Goal: Find specific page/section: Find specific page/section

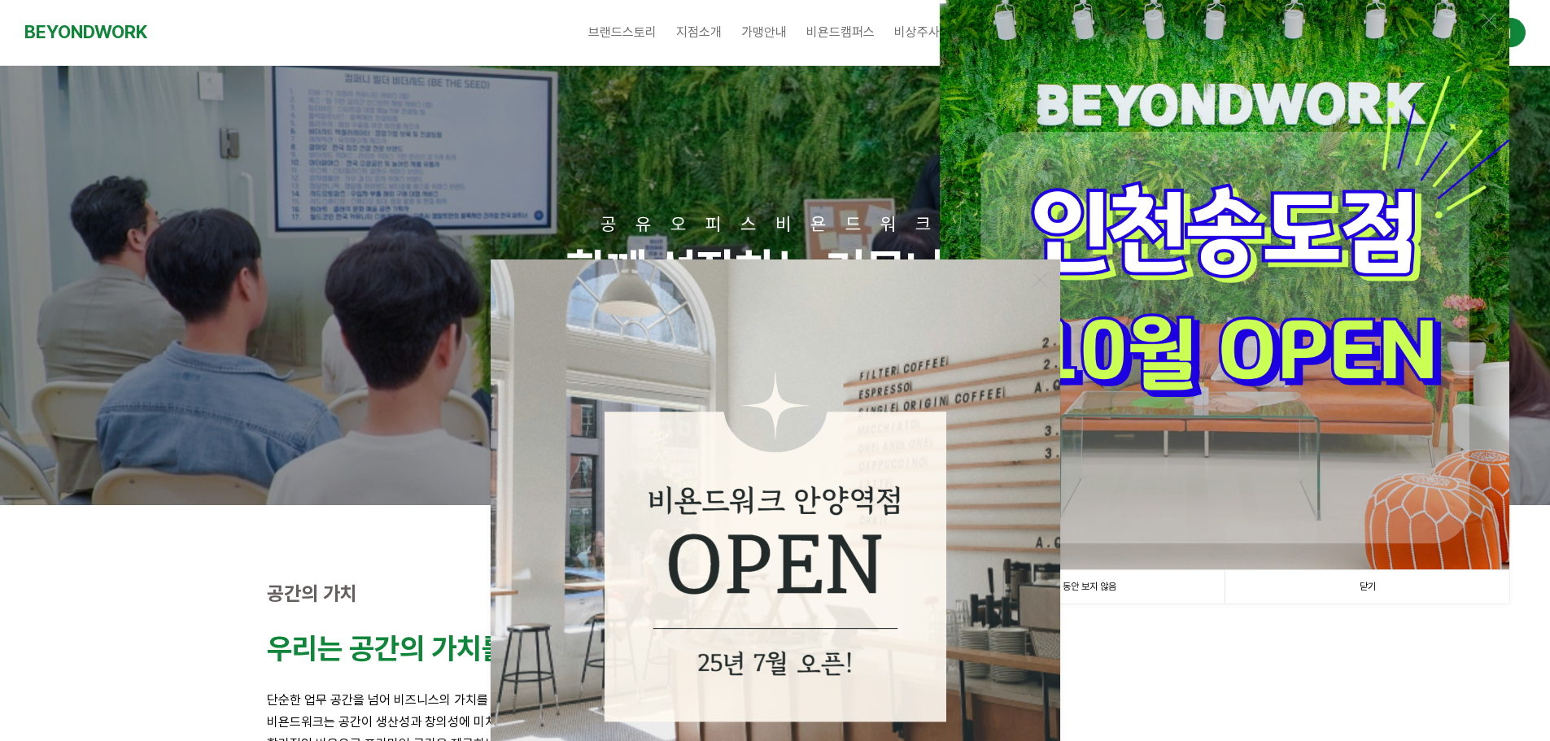
click at [1295, 571] on link "닫기" at bounding box center [1366, 586] width 285 height 33
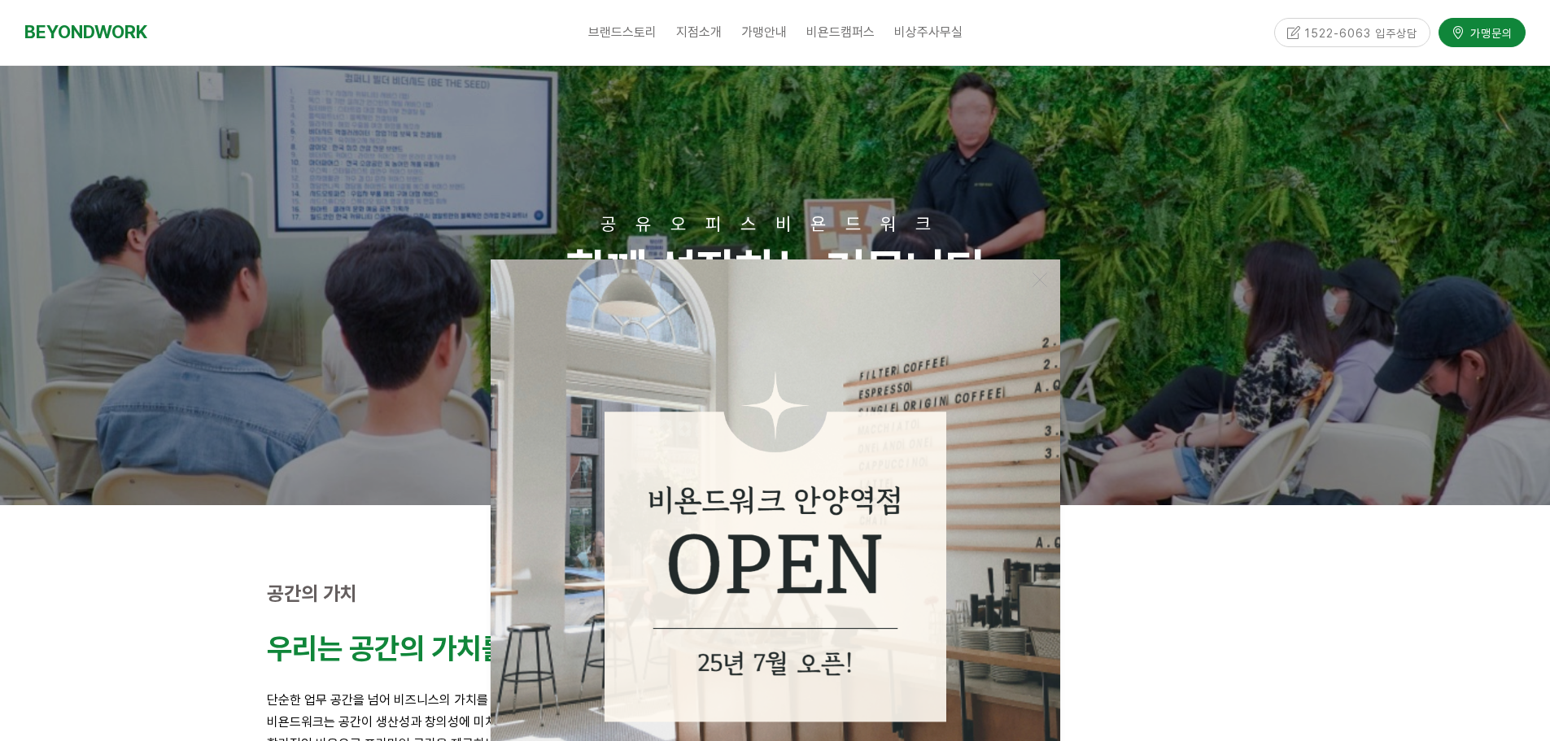
scroll to position [488, 0]
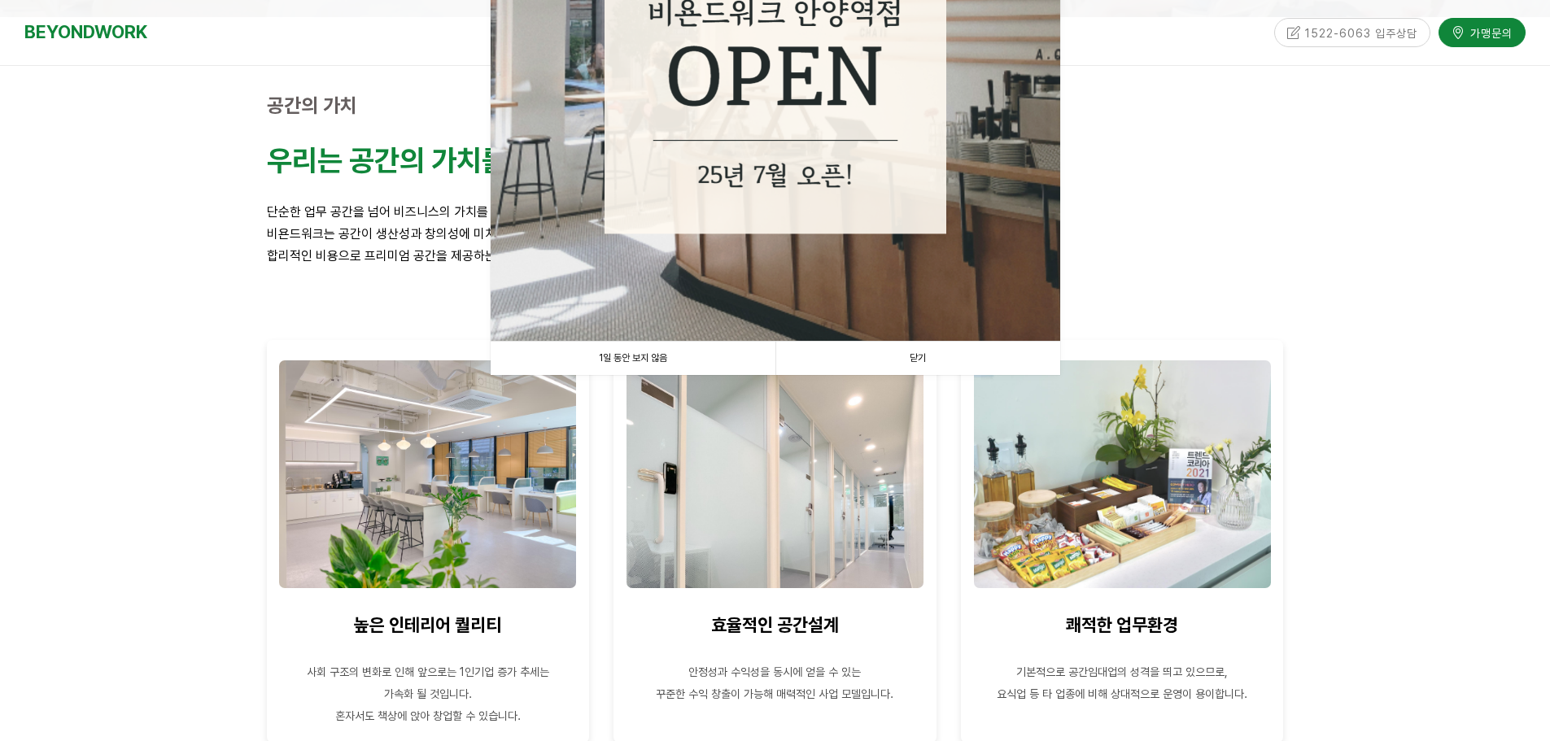
click at [961, 365] on link "닫기" at bounding box center [917, 358] width 285 height 33
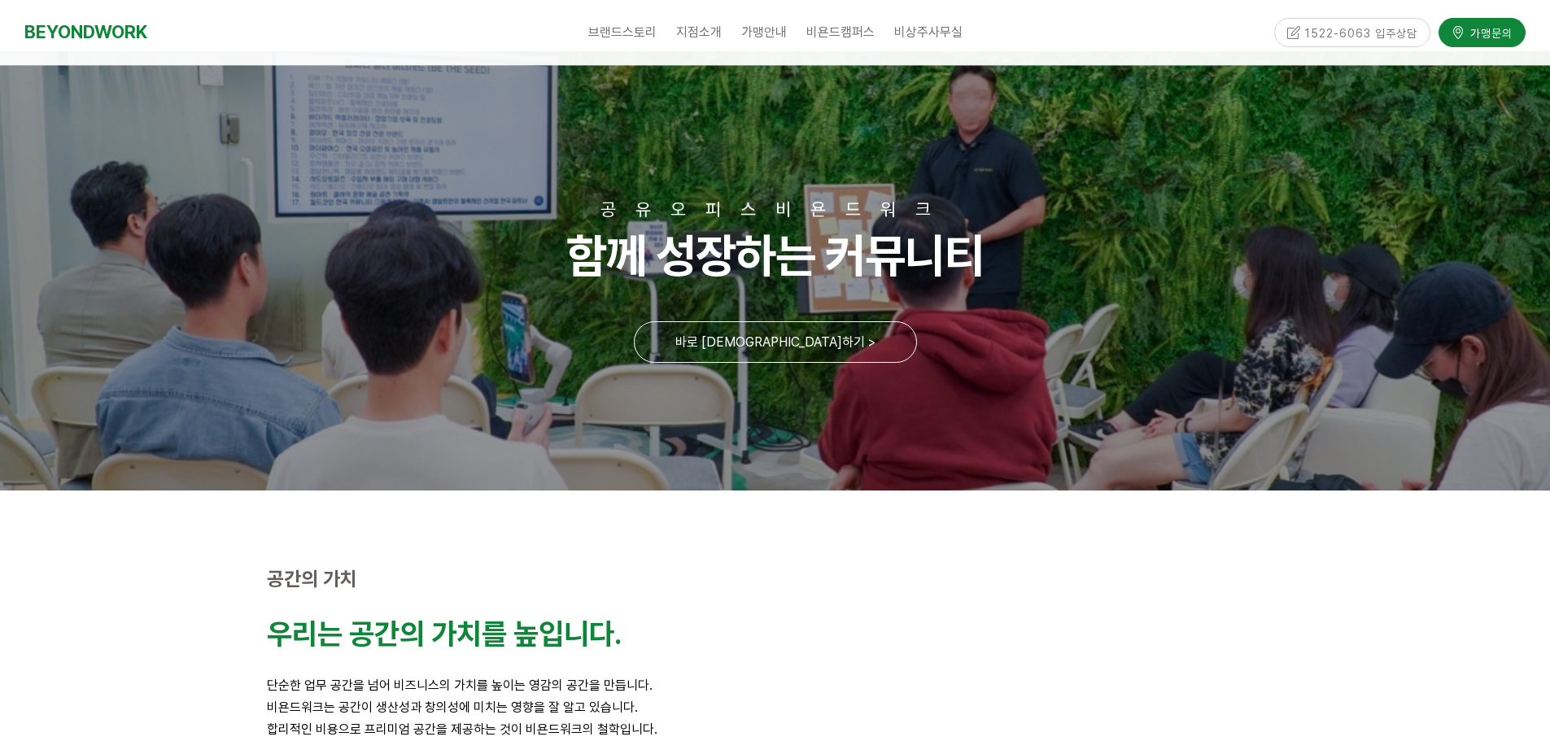
scroll to position [0, 0]
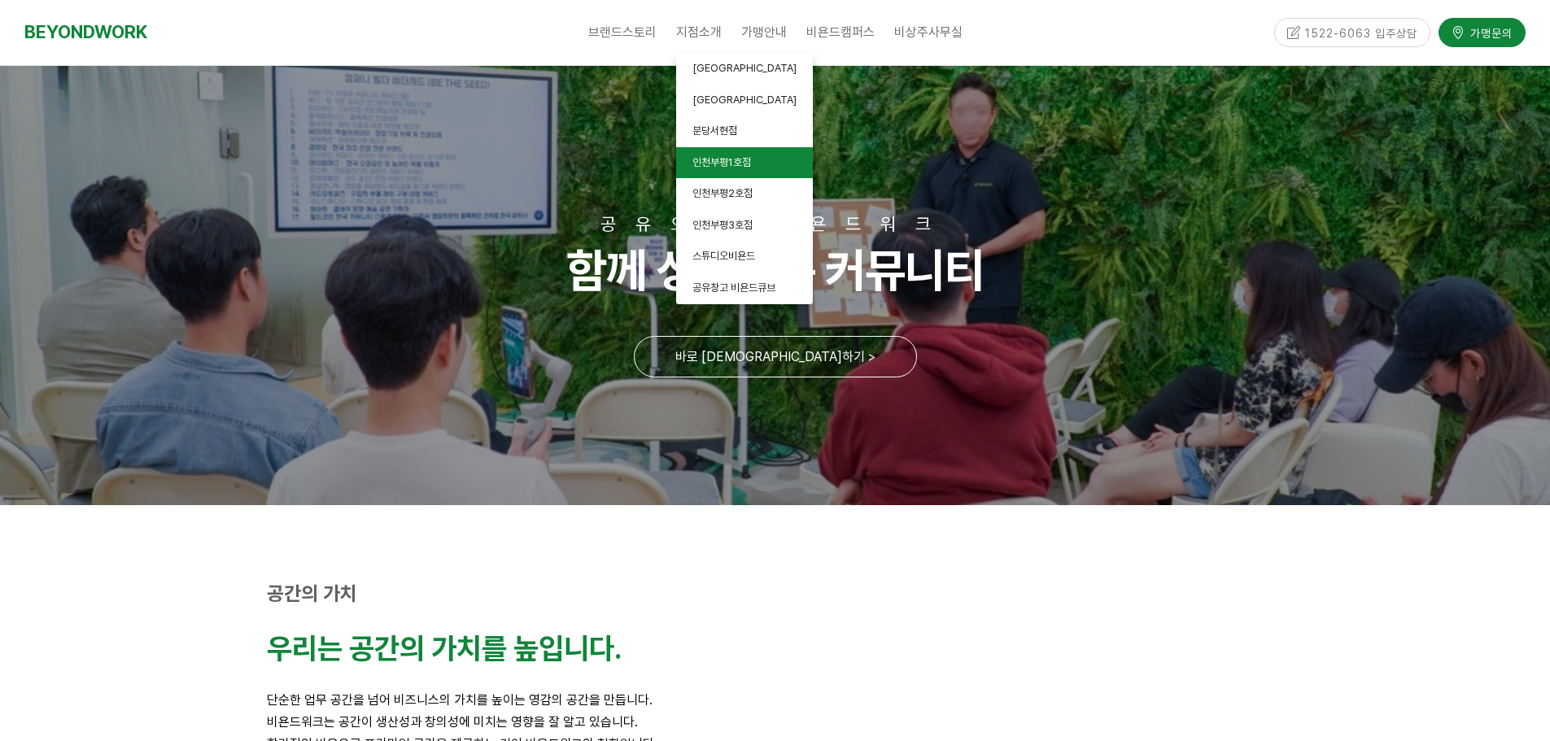
click at [748, 156] on span "인천부평1호점" at bounding box center [721, 162] width 59 height 12
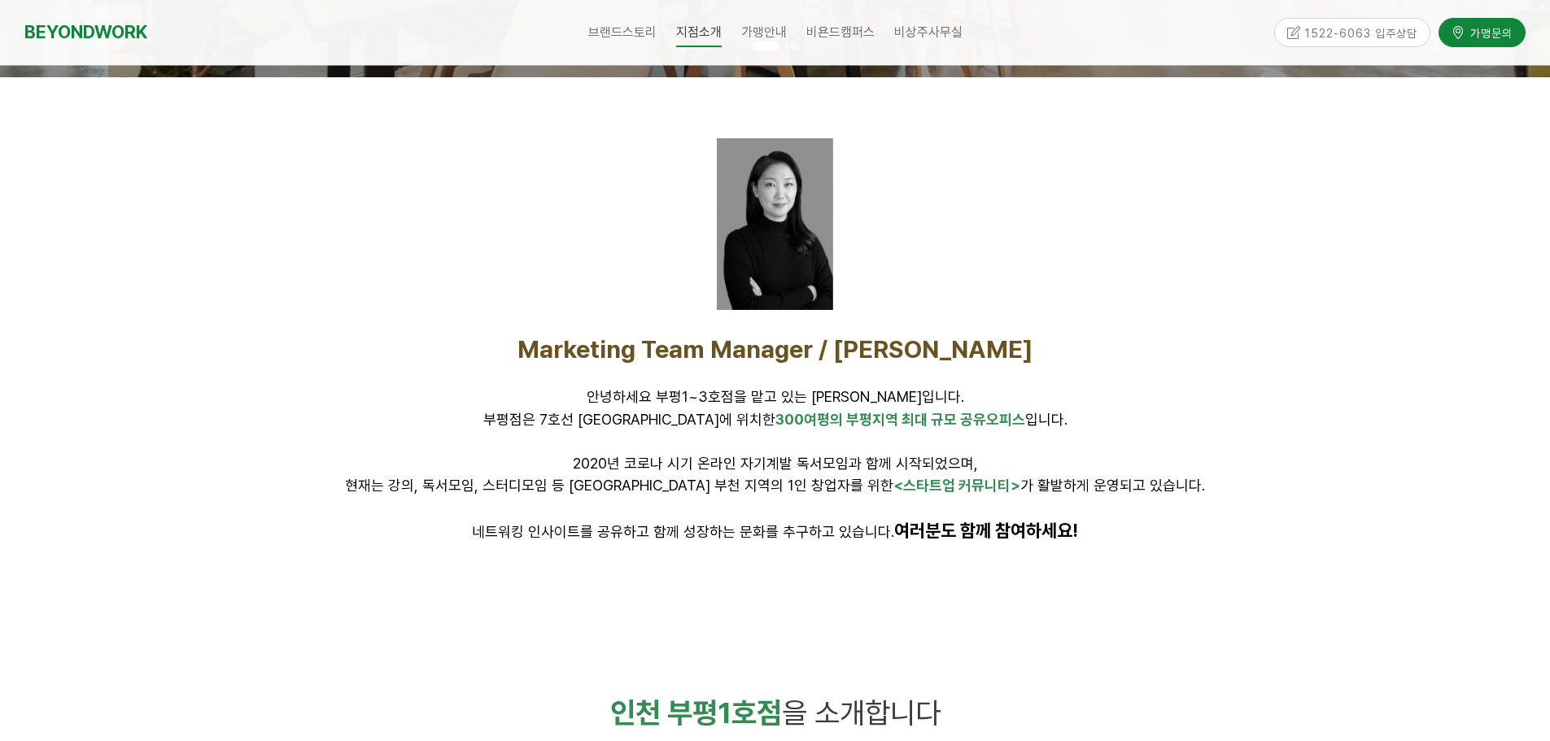
scroll to position [651, 0]
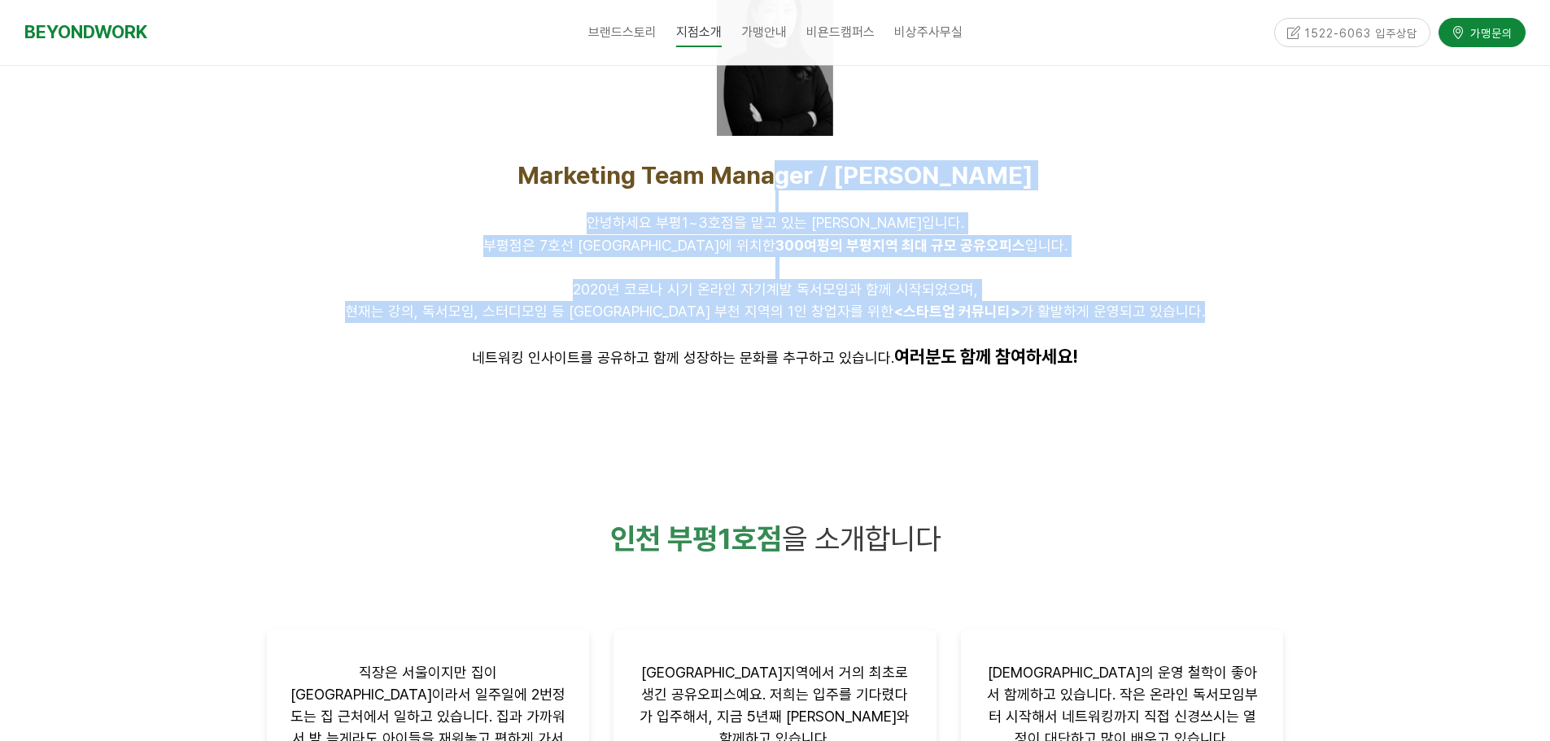
drag, startPoint x: 1071, startPoint y: 281, endPoint x: 1197, endPoint y: 345, distance: 140.8
click at [1197, 345] on div "Marketing Team Manager / [PERSON_NAME] 안녕하세요 부평1~3호점을 맡고 있는 [PERSON_NAME]입니다. […" at bounding box center [775, 264] width 1017 height 209
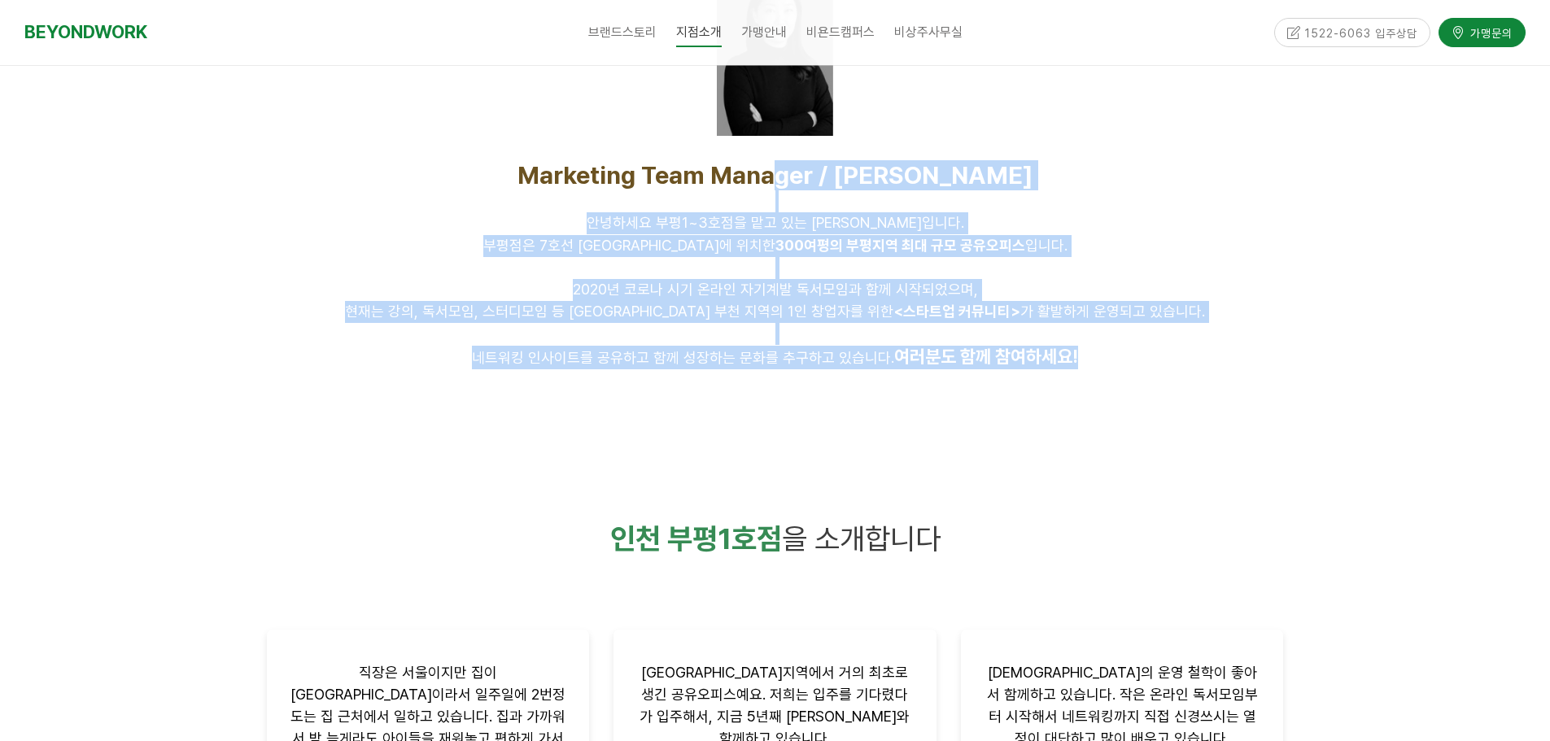
click at [1197, 346] on p "네트워킹 인사이트를 공유하고 함께 성장하는 문화를 추구하고 있습니다. 여러분도 함께 참여하세요!" at bounding box center [775, 358] width 1017 height 24
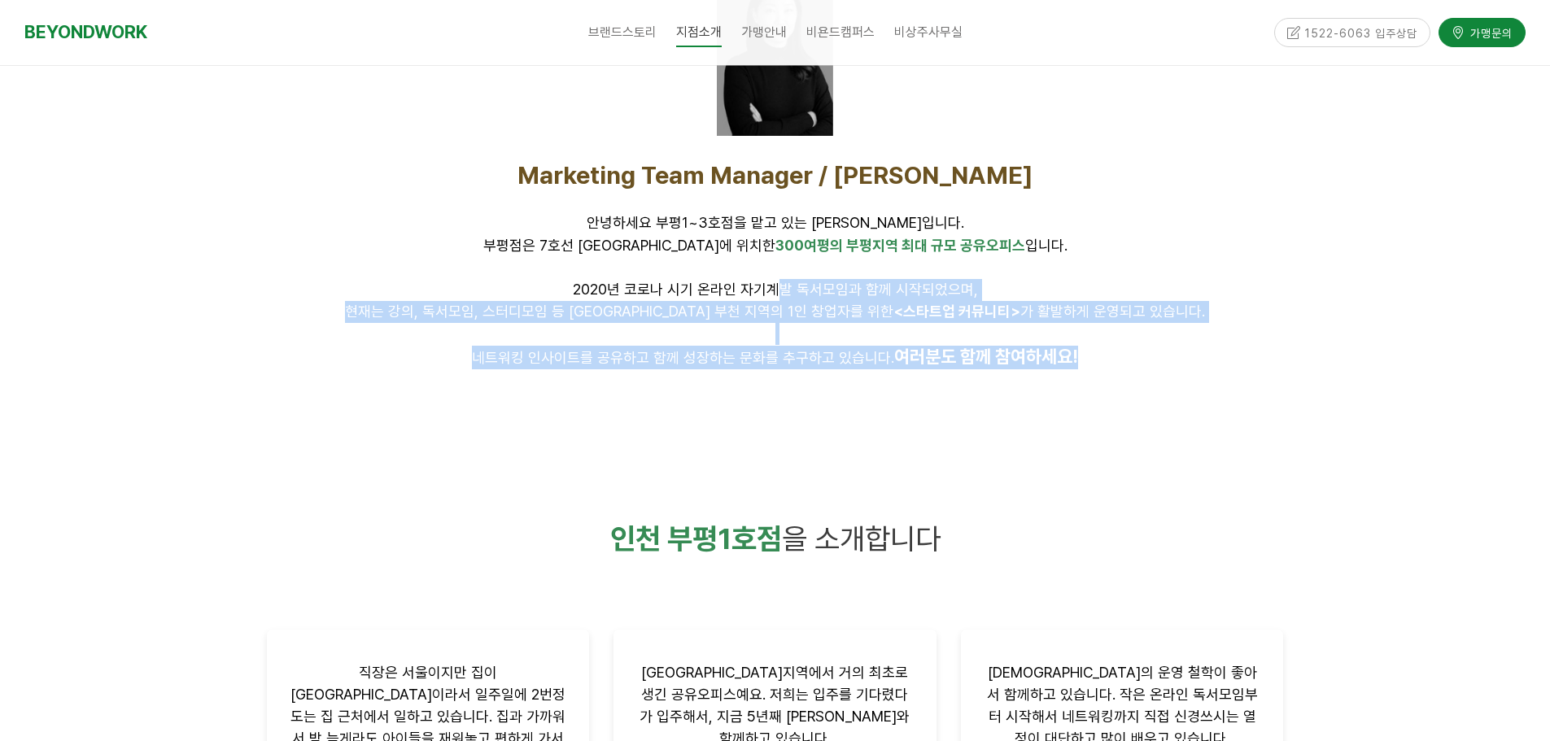
drag, startPoint x: 1233, startPoint y: 361, endPoint x: 1365, endPoint y: 364, distance: 132.7
click at [1362, 364] on div "Marketing Team Manager / [PERSON_NAME] 안녕하세요 부평1~3호점을 맡고 있는 [PERSON_NAME]입니다. […" at bounding box center [775, 166] width 1550 height 527
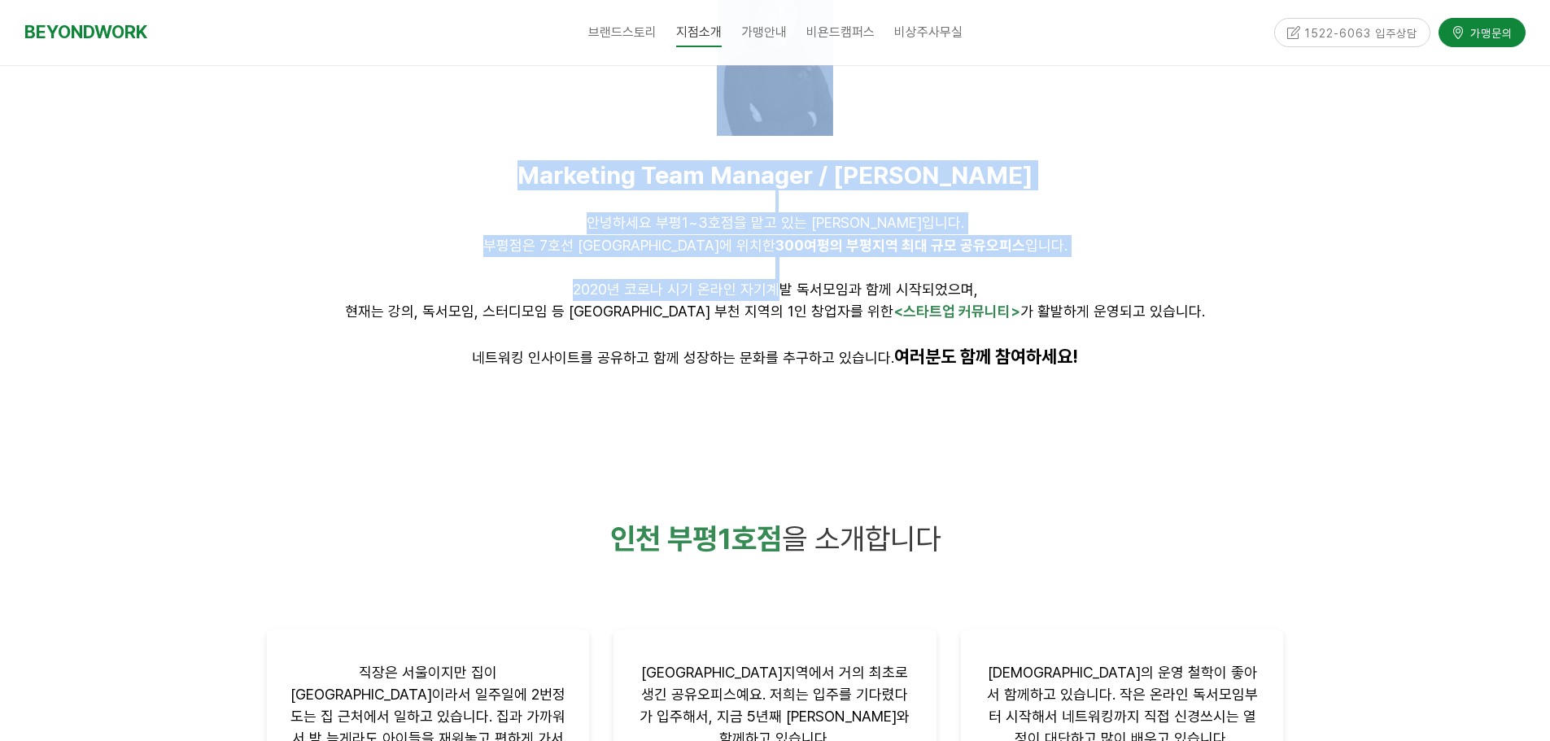
click at [1365, 364] on div at bounding box center [775, 166] width 1550 height 527
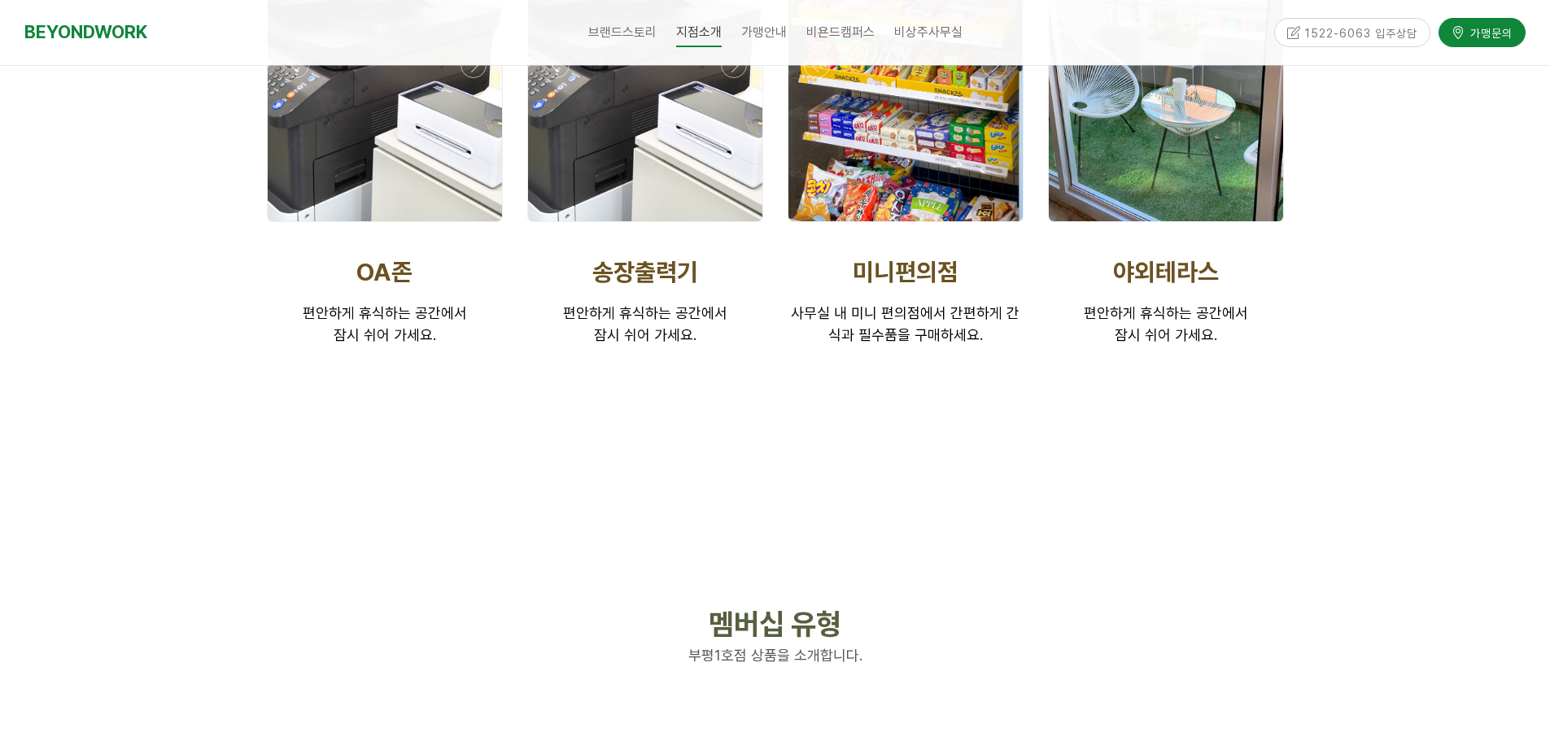
scroll to position [3254, 0]
